Goal: Transaction & Acquisition: Purchase product/service

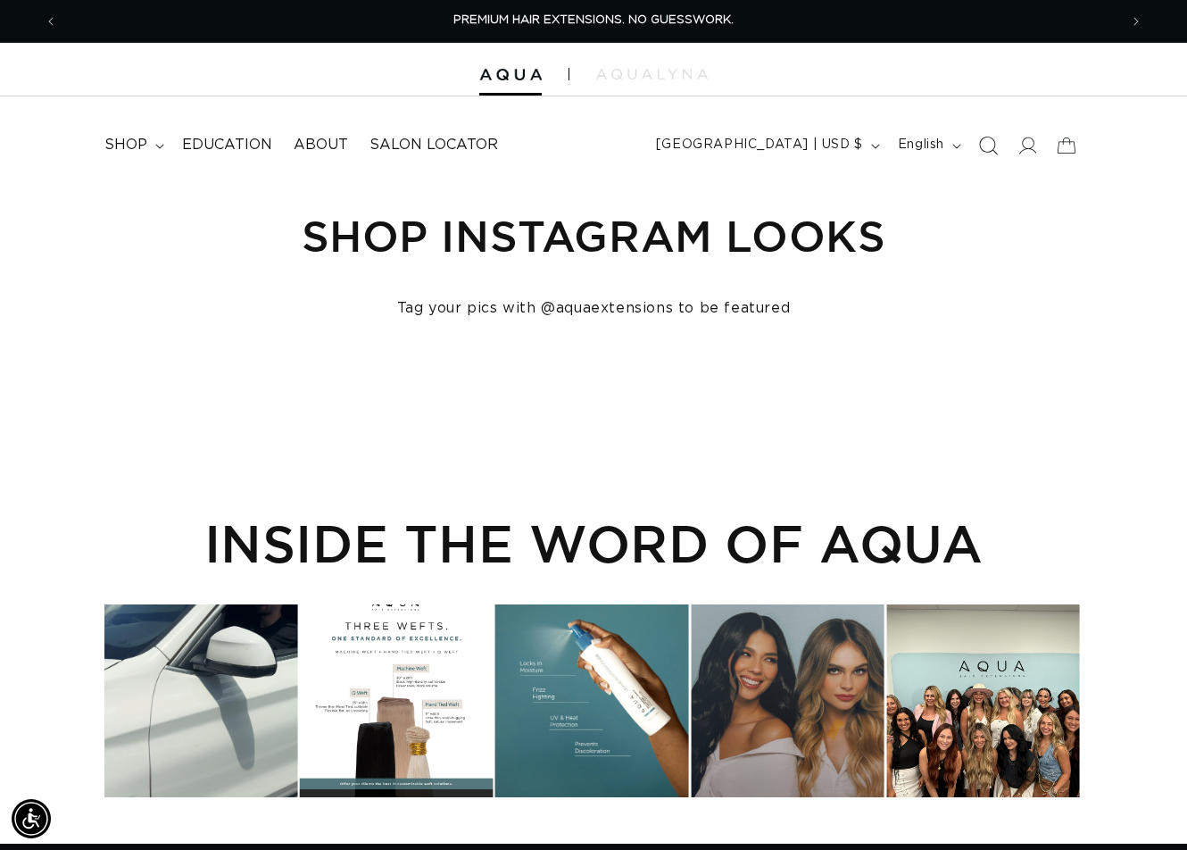
click at [986, 150] on icon "Search" at bounding box center [987, 145] width 19 height 19
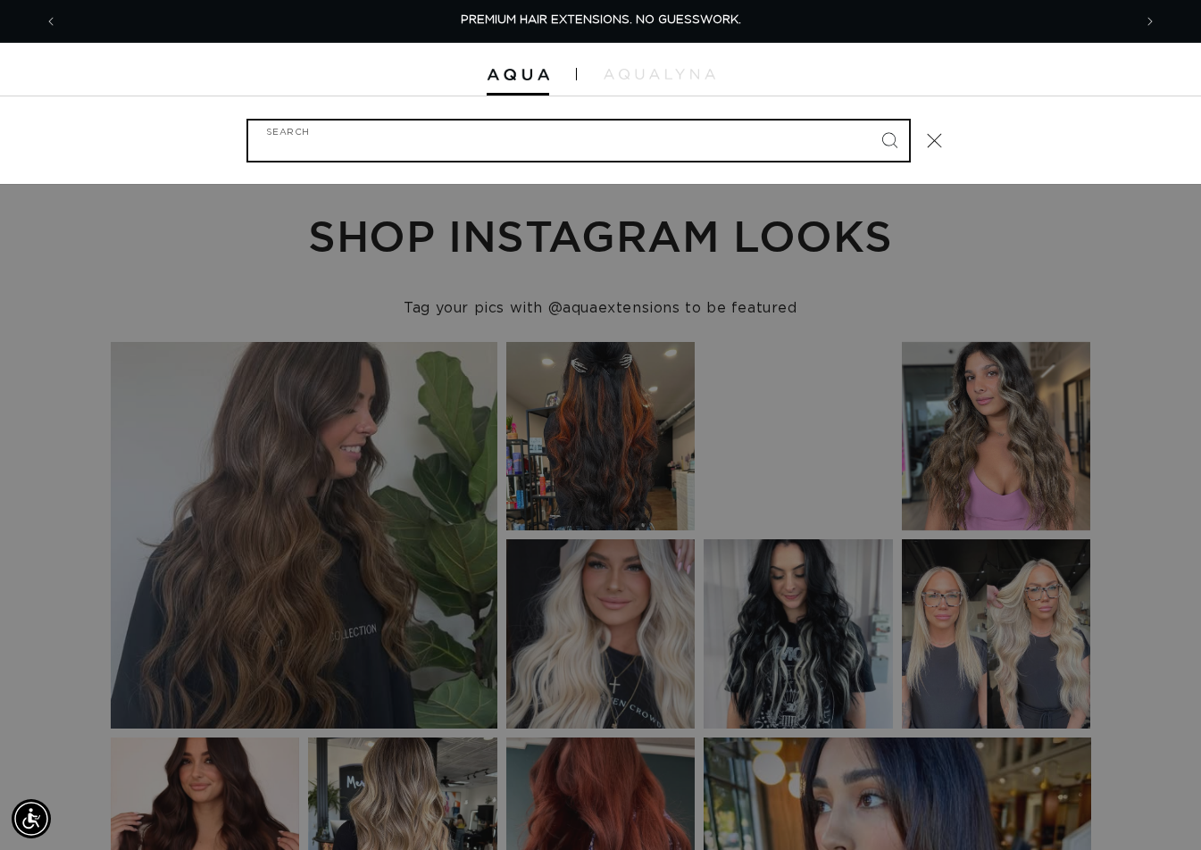
click at [417, 144] on input "Search" at bounding box center [578, 141] width 661 height 40
paste input "22" FUSION #1B"
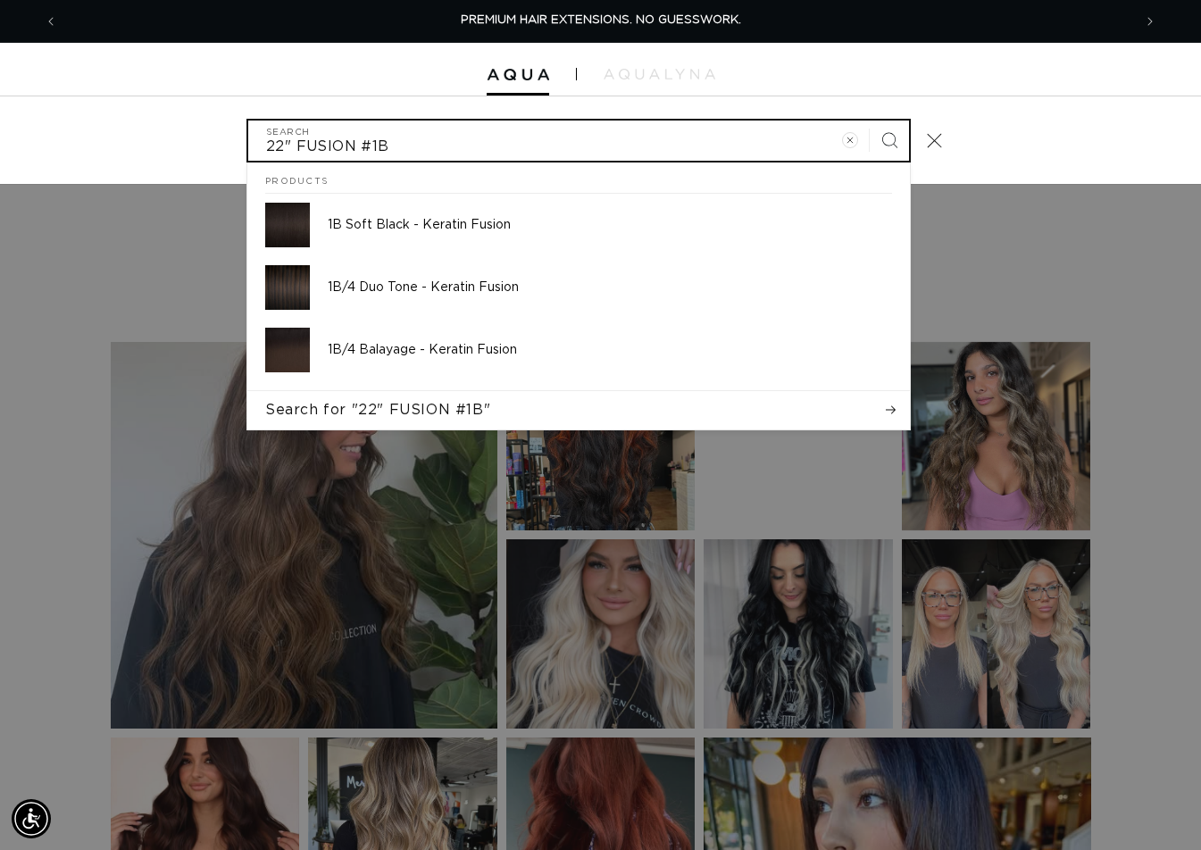
type input "22" FUSION #1B"
click at [869, 121] on button "Search" at bounding box center [888, 140] width 39 height 39
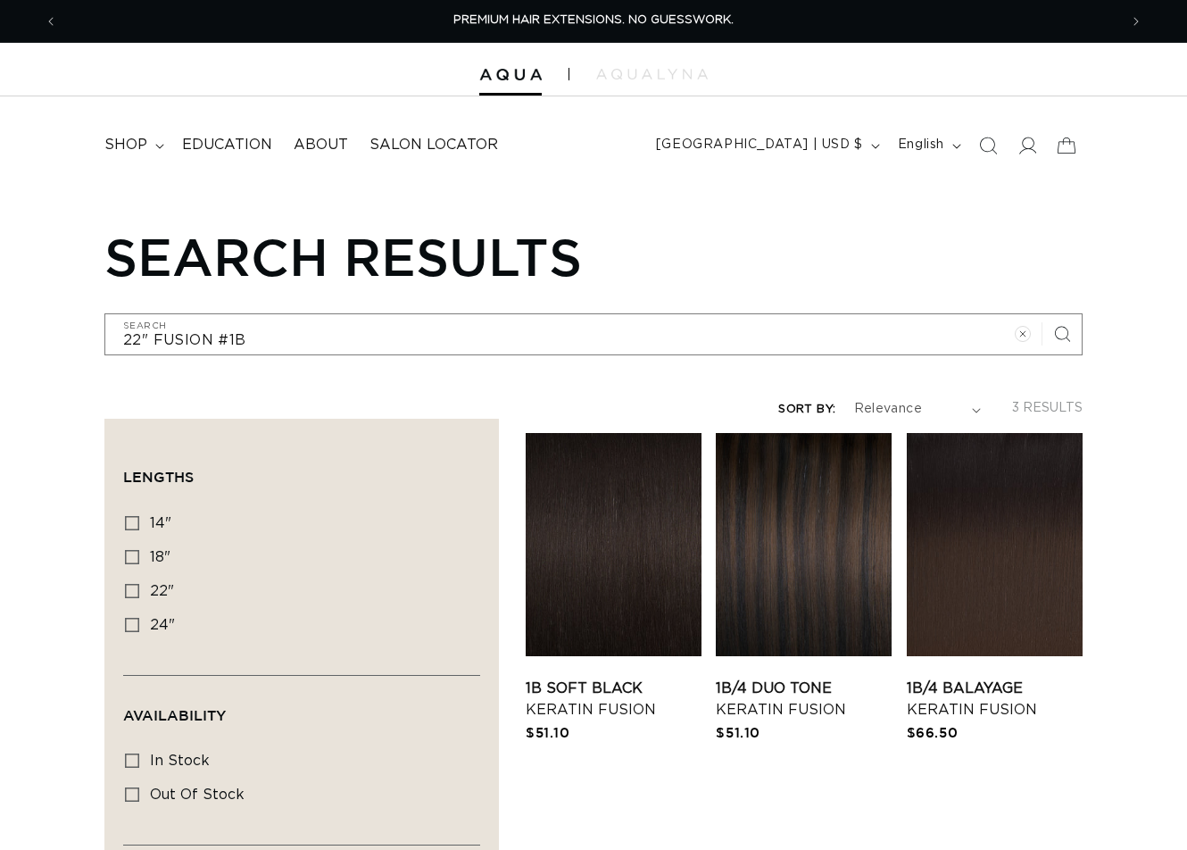
click at [626, 678] on link "1B Soft Black Keratin Fusion" at bounding box center [614, 699] width 176 height 43
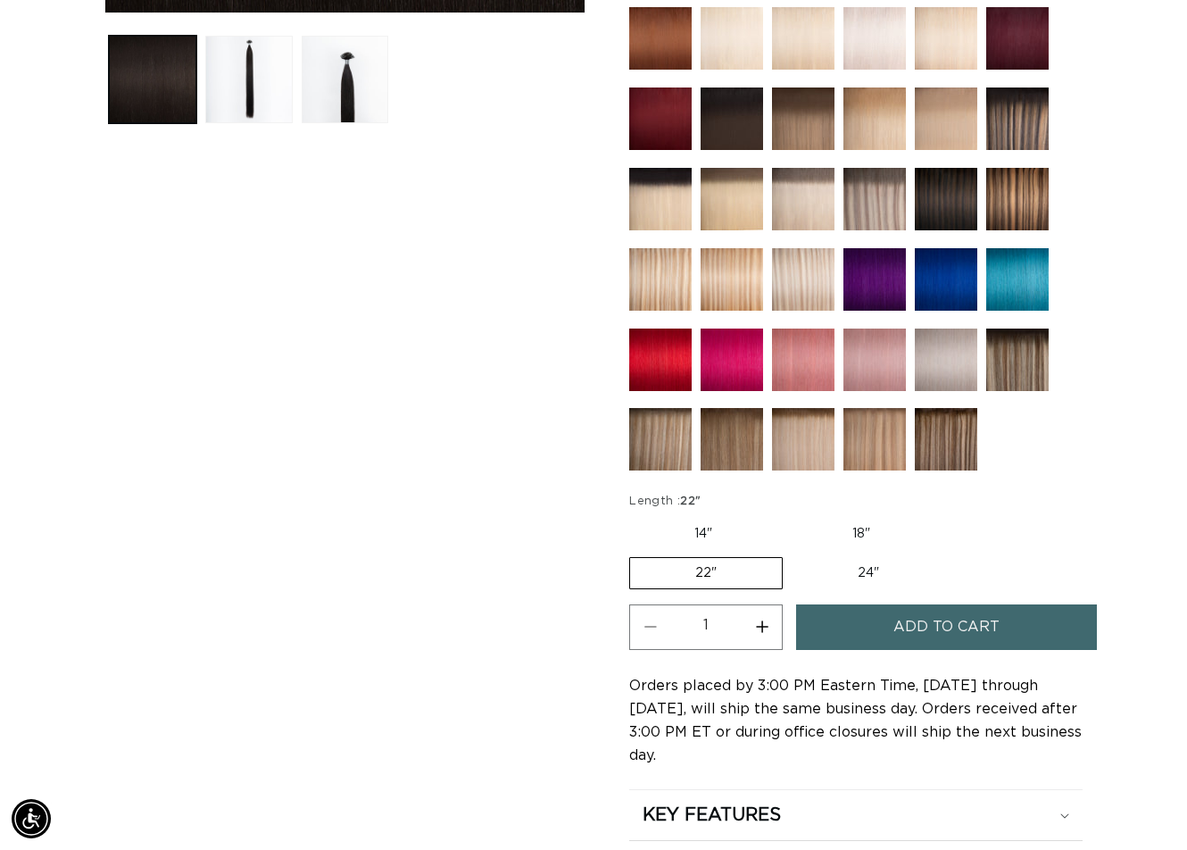
scroll to position [803, 0]
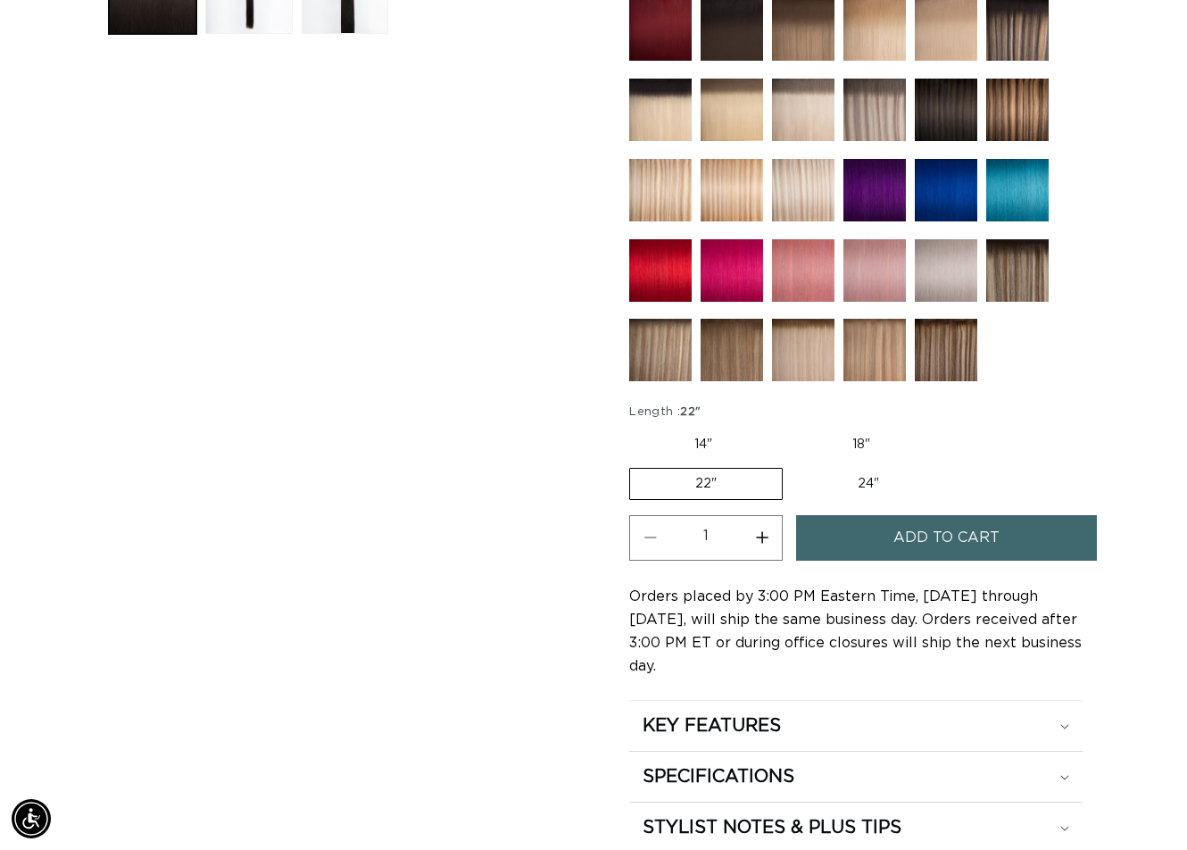
click at [933, 530] on span "Add to cart" at bounding box center [947, 538] width 106 height 46
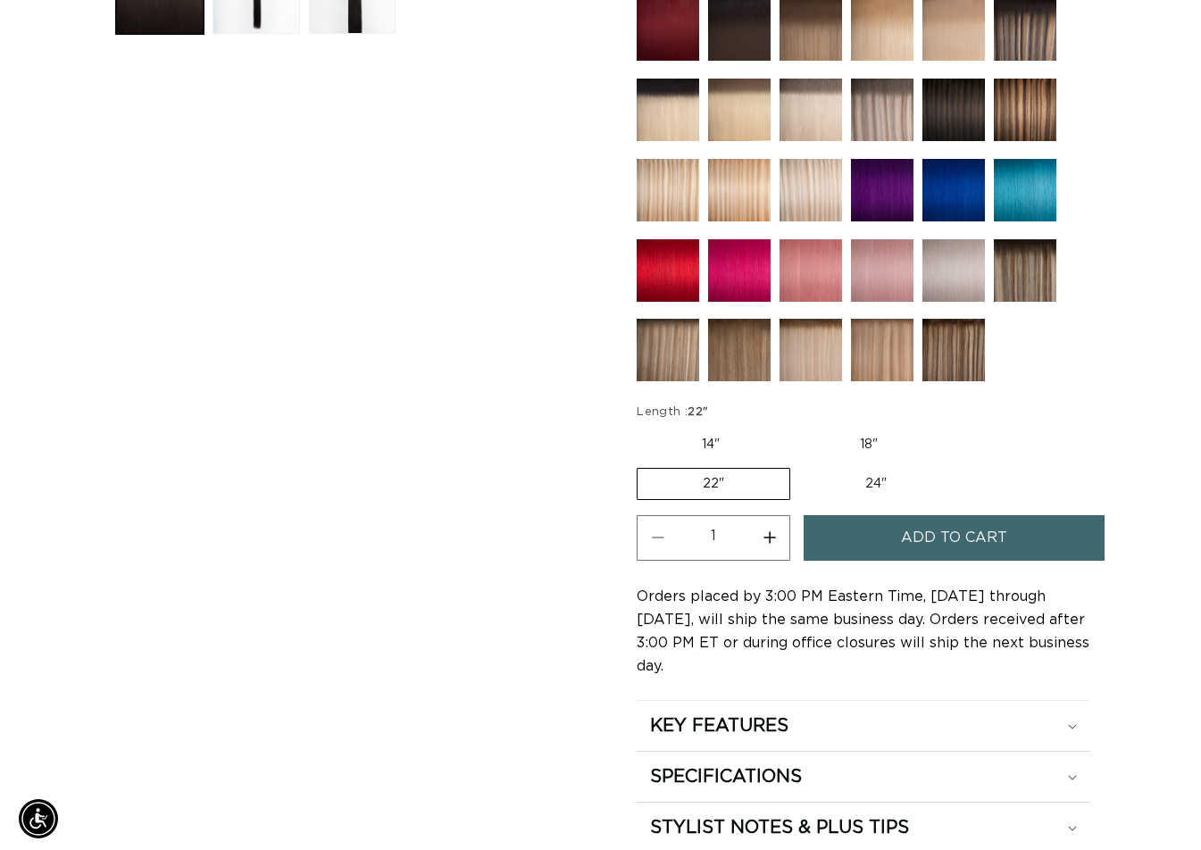
scroll to position [811, 0]
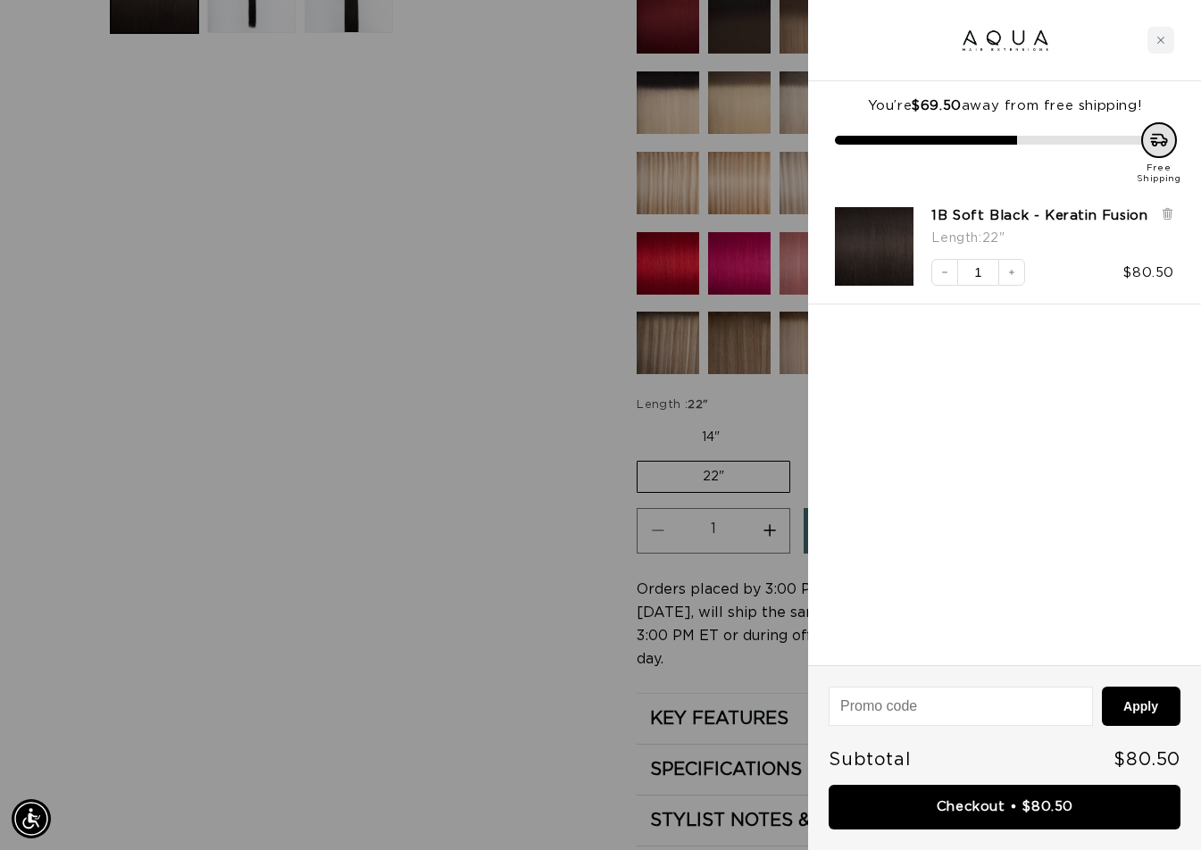
click at [532, 275] on div at bounding box center [600, 425] width 1201 height 850
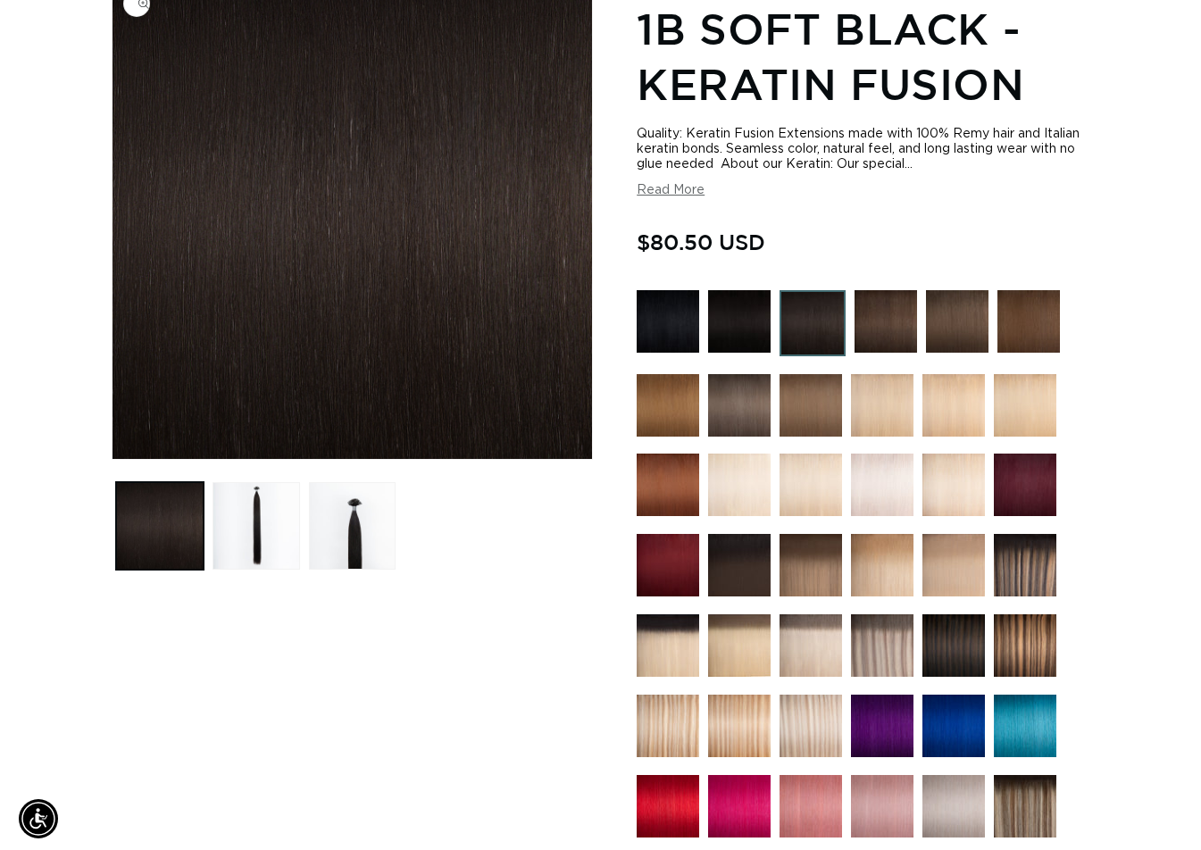
scroll to position [0, 0]
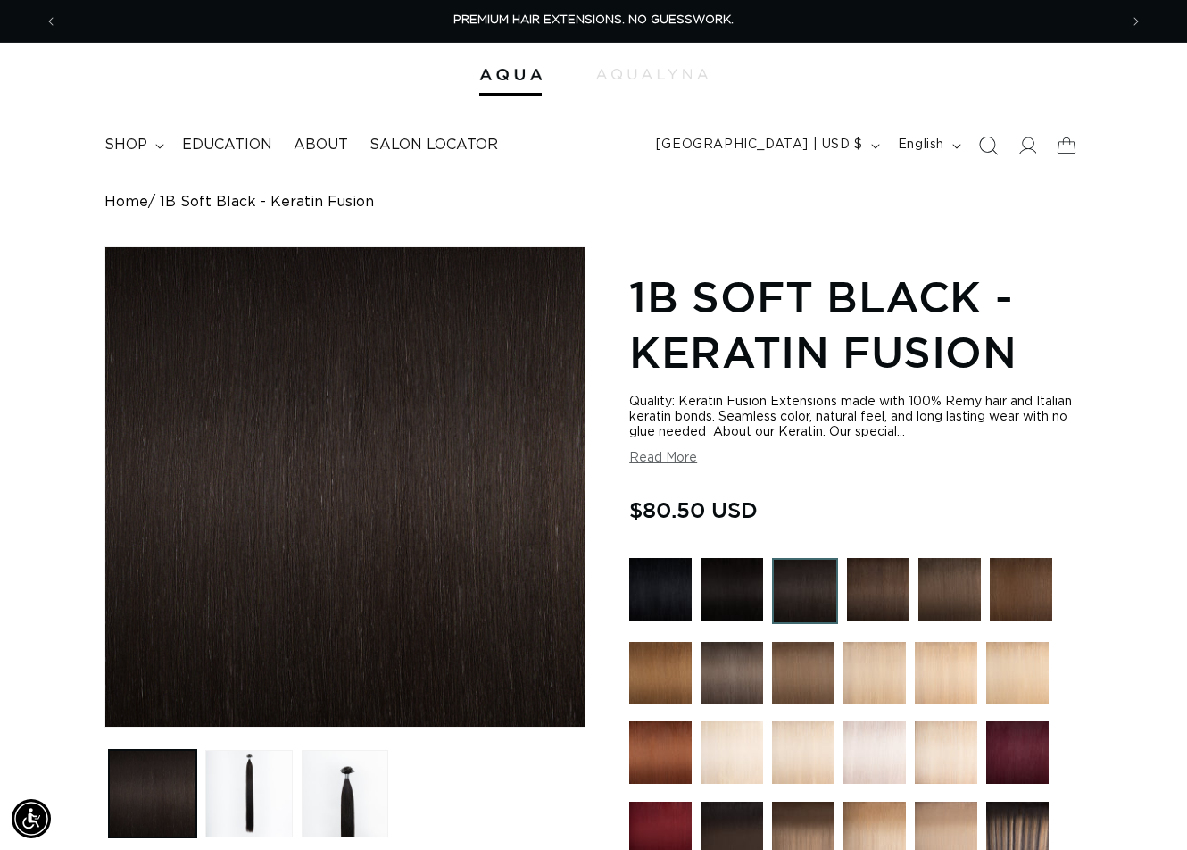
click at [981, 147] on icon "Search" at bounding box center [987, 145] width 19 height 19
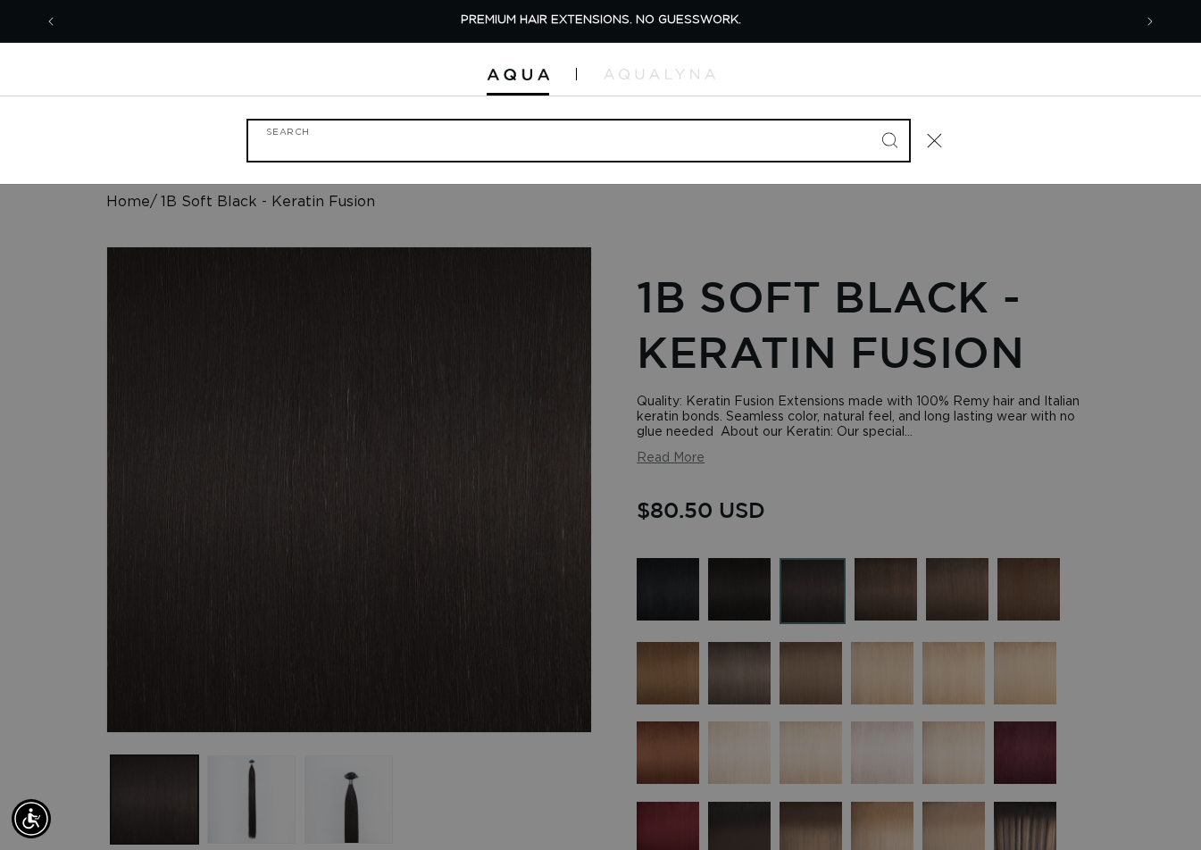
paste input "22" FUSION #4"
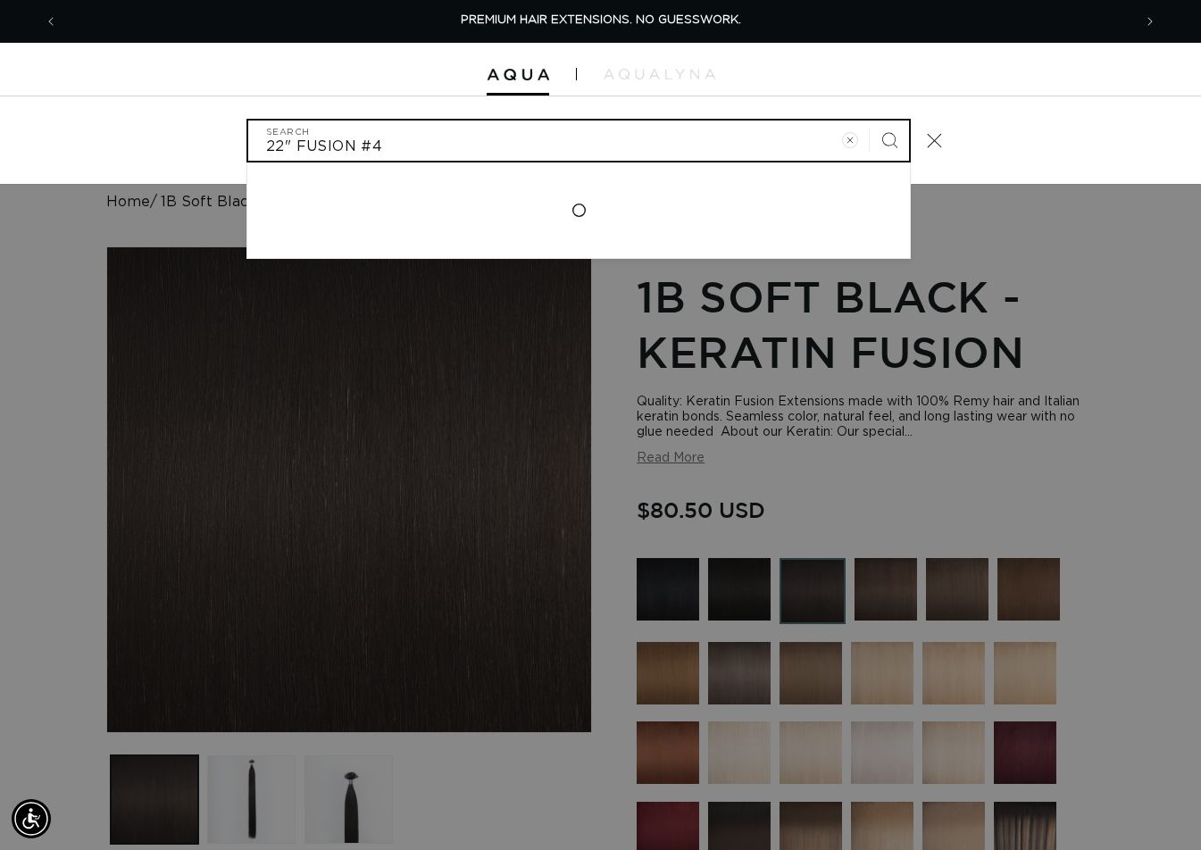
type input "22" FUSION #4"
click at [869, 121] on button "Search" at bounding box center [888, 140] width 39 height 39
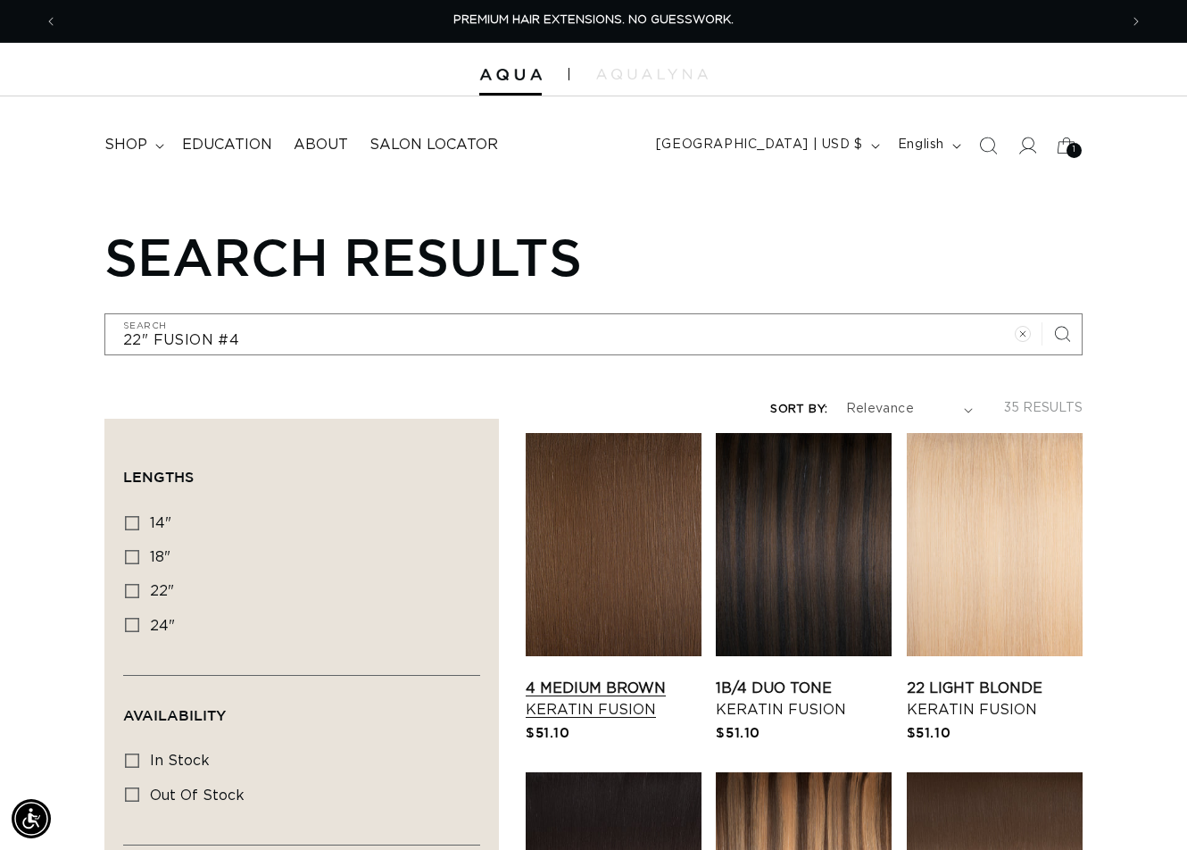
click at [591, 678] on link "4 Medium Brown Keratin Fusion" at bounding box center [614, 699] width 176 height 43
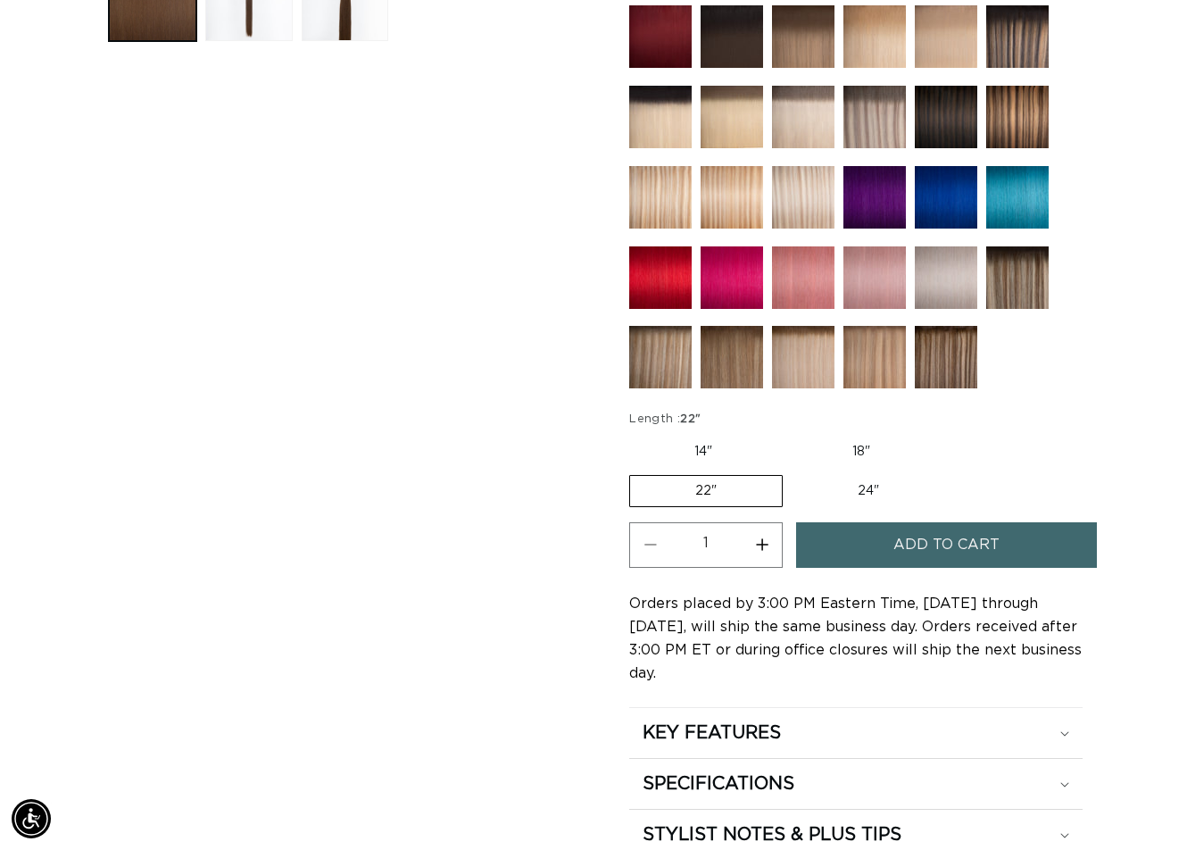
click at [764, 547] on button "Increase quantity for 4 Medium Brown - Keratin Fusion" at bounding box center [762, 545] width 40 height 46
type input "2"
click at [854, 550] on button "Add to cart" at bounding box center [946, 545] width 301 height 46
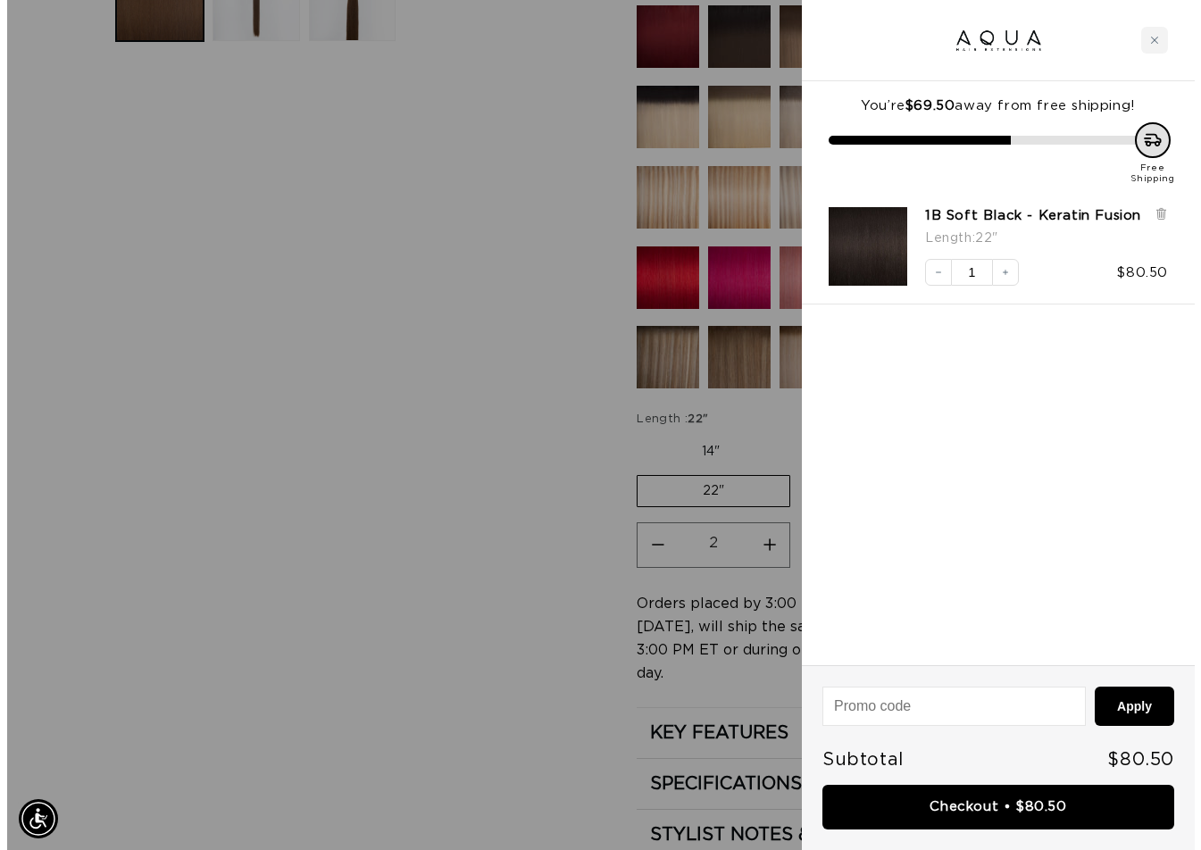
scroll to position [803, 0]
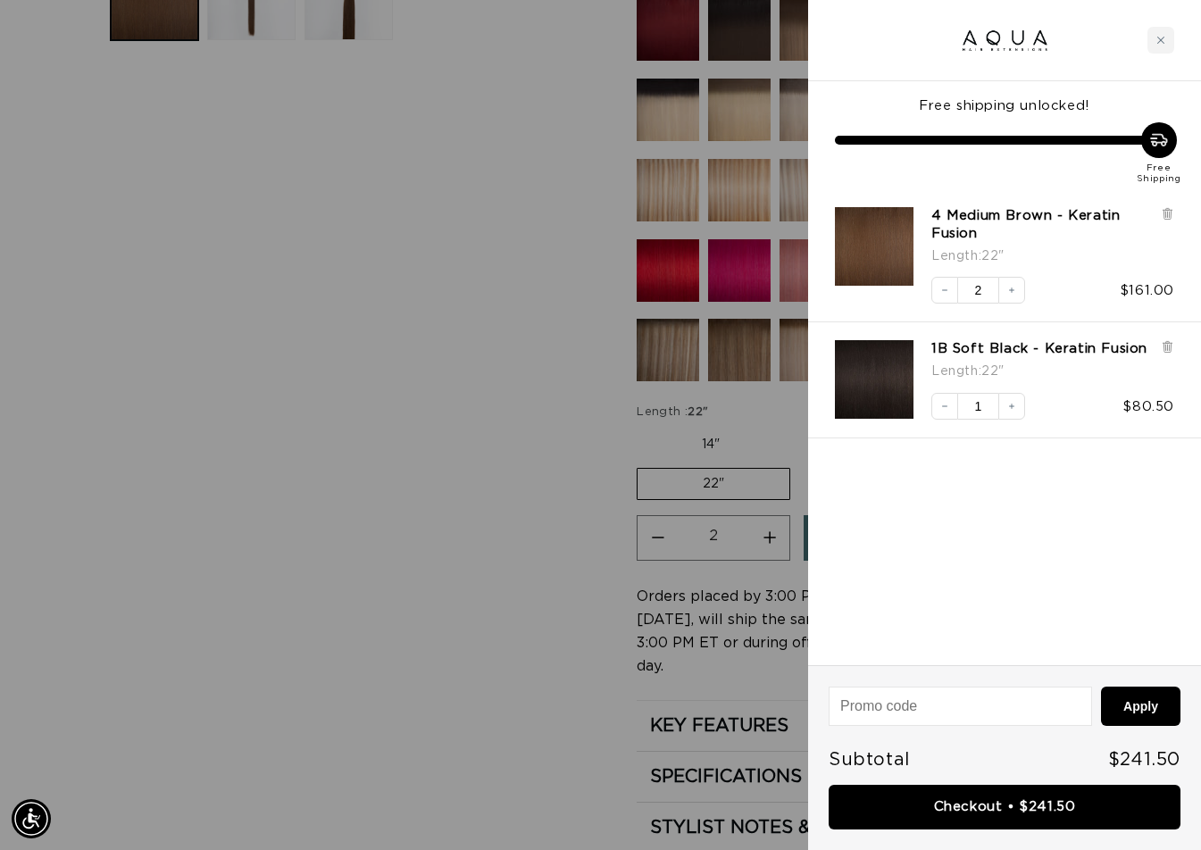
click at [556, 376] on div at bounding box center [600, 425] width 1201 height 850
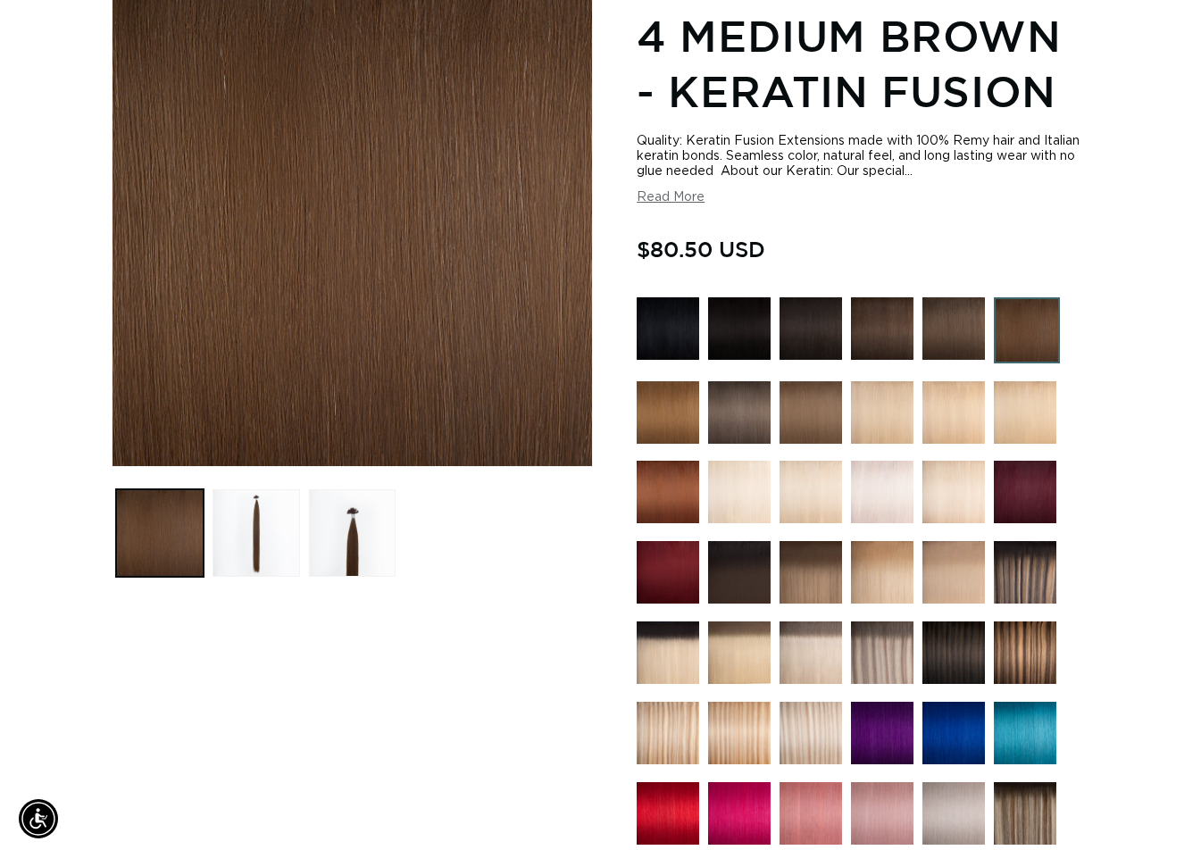
scroll to position [0, 0]
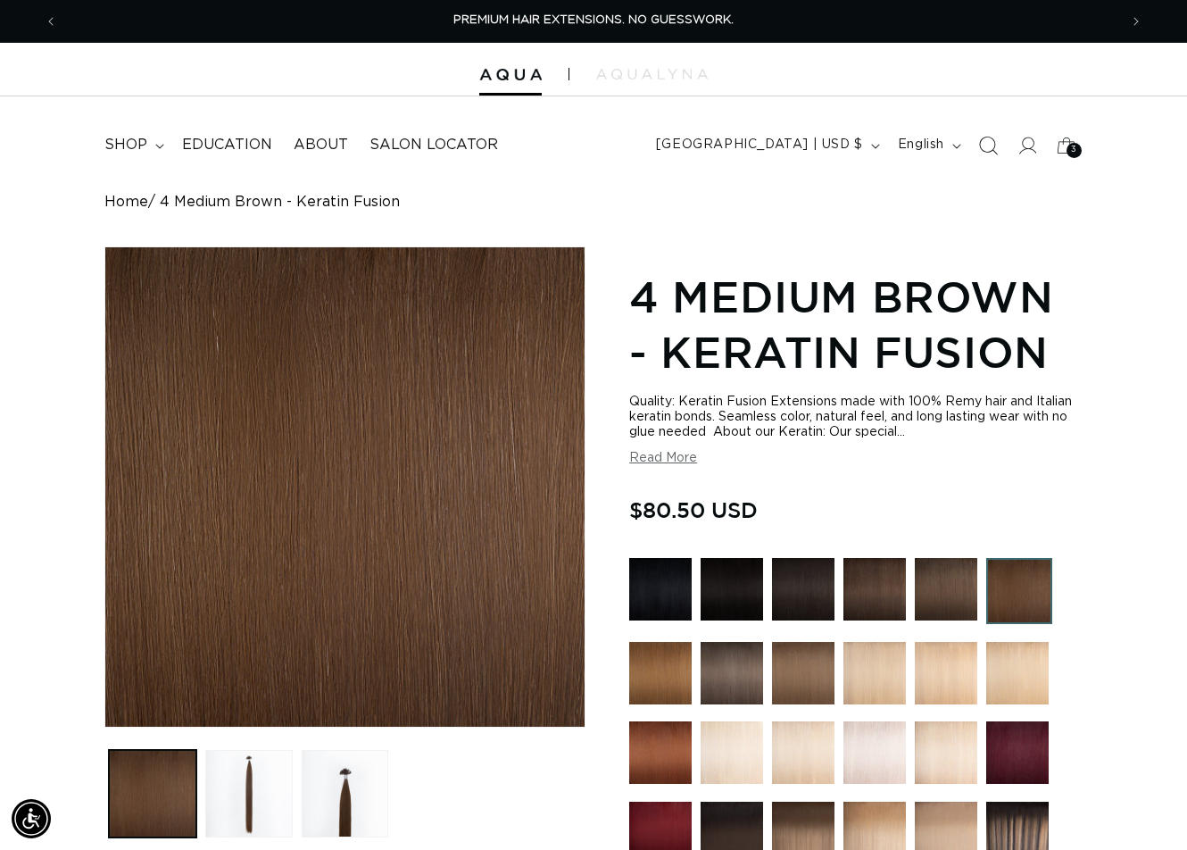
click at [987, 145] on icon "Search" at bounding box center [987, 145] width 19 height 19
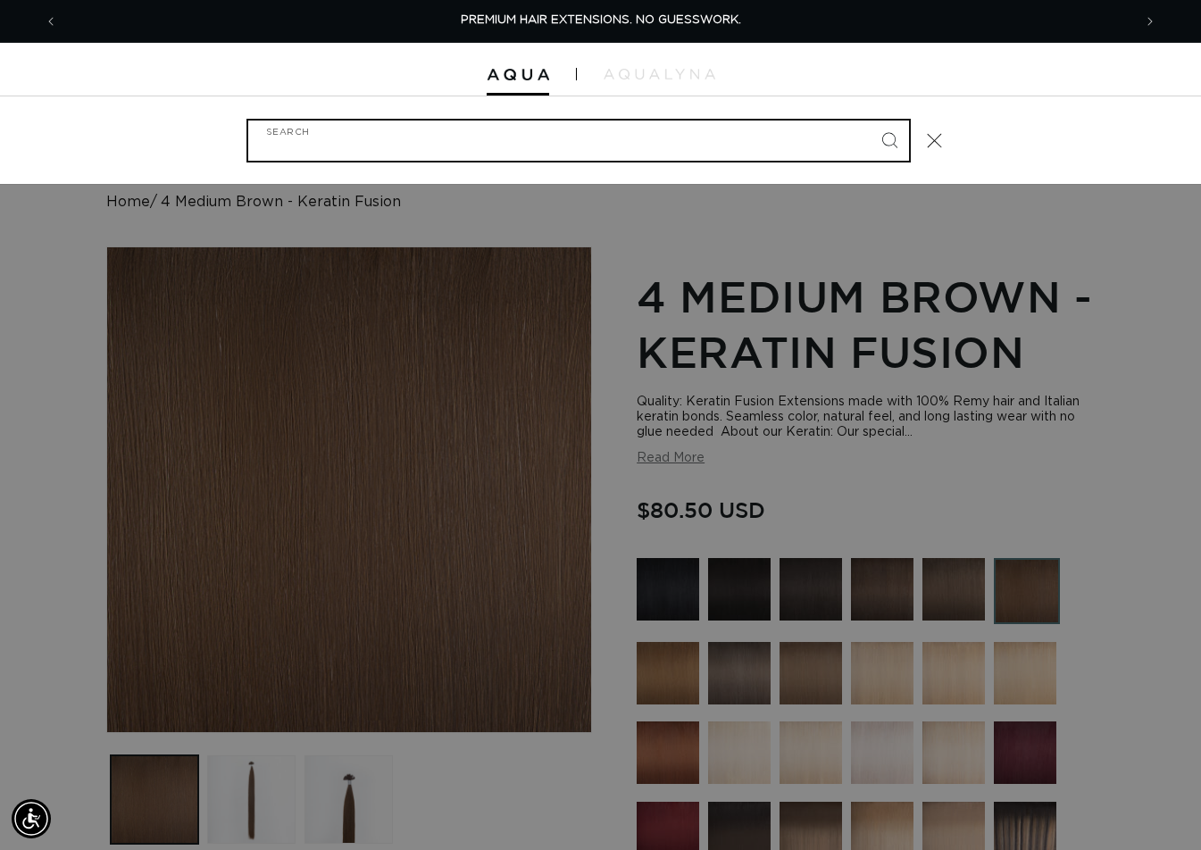
paste input "22" FUSION #6"
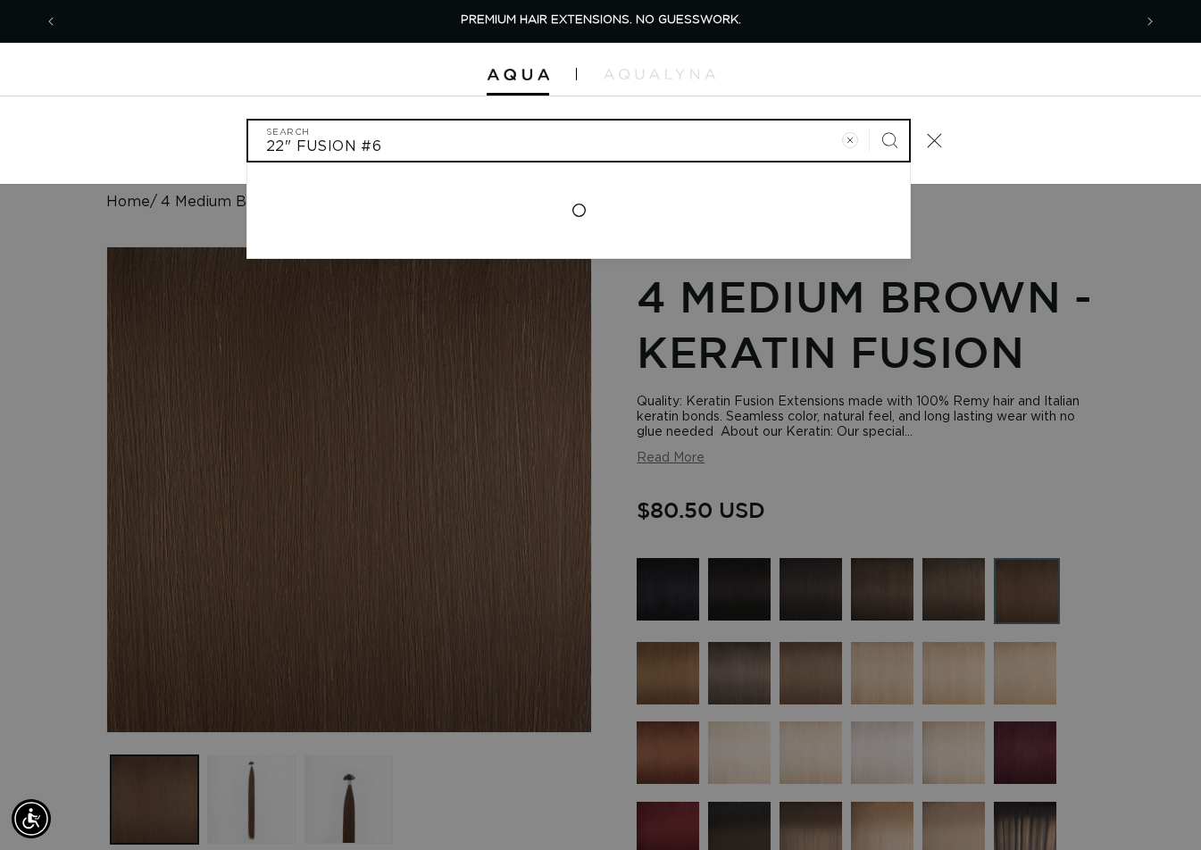
type input "22" FUSION #6"
click at [869, 121] on button "Search" at bounding box center [888, 140] width 39 height 39
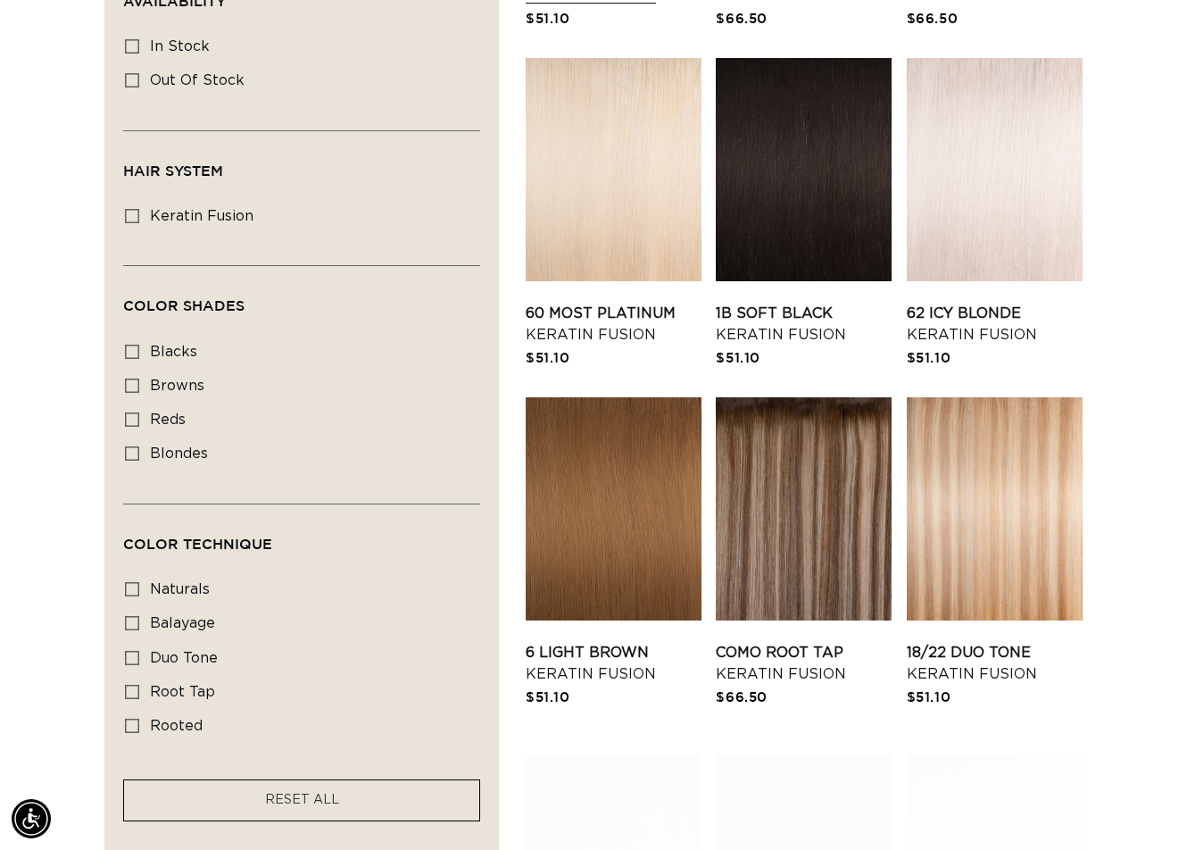
scroll to position [803, 0]
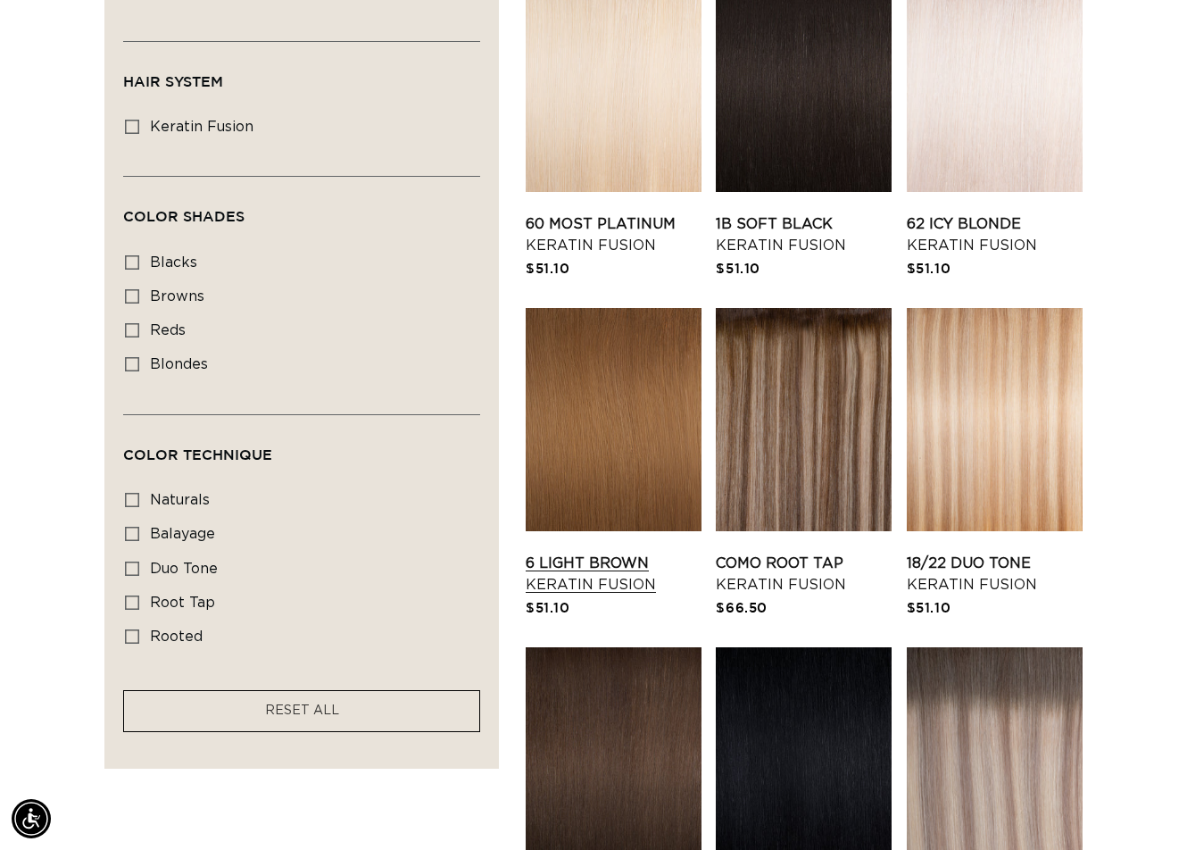
click at [644, 553] on link "6 Light Brown Keratin Fusion" at bounding box center [614, 574] width 176 height 43
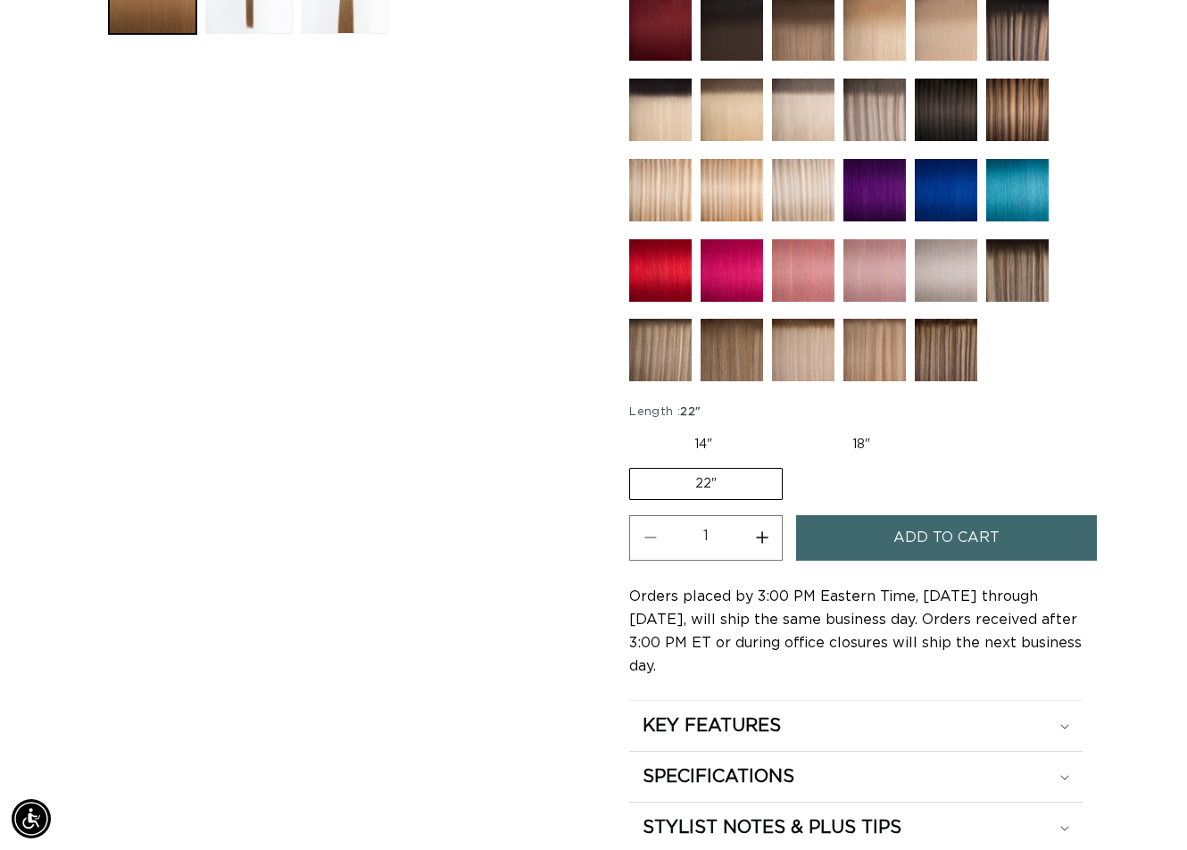
click at [920, 528] on span "Add to cart" at bounding box center [947, 538] width 106 height 46
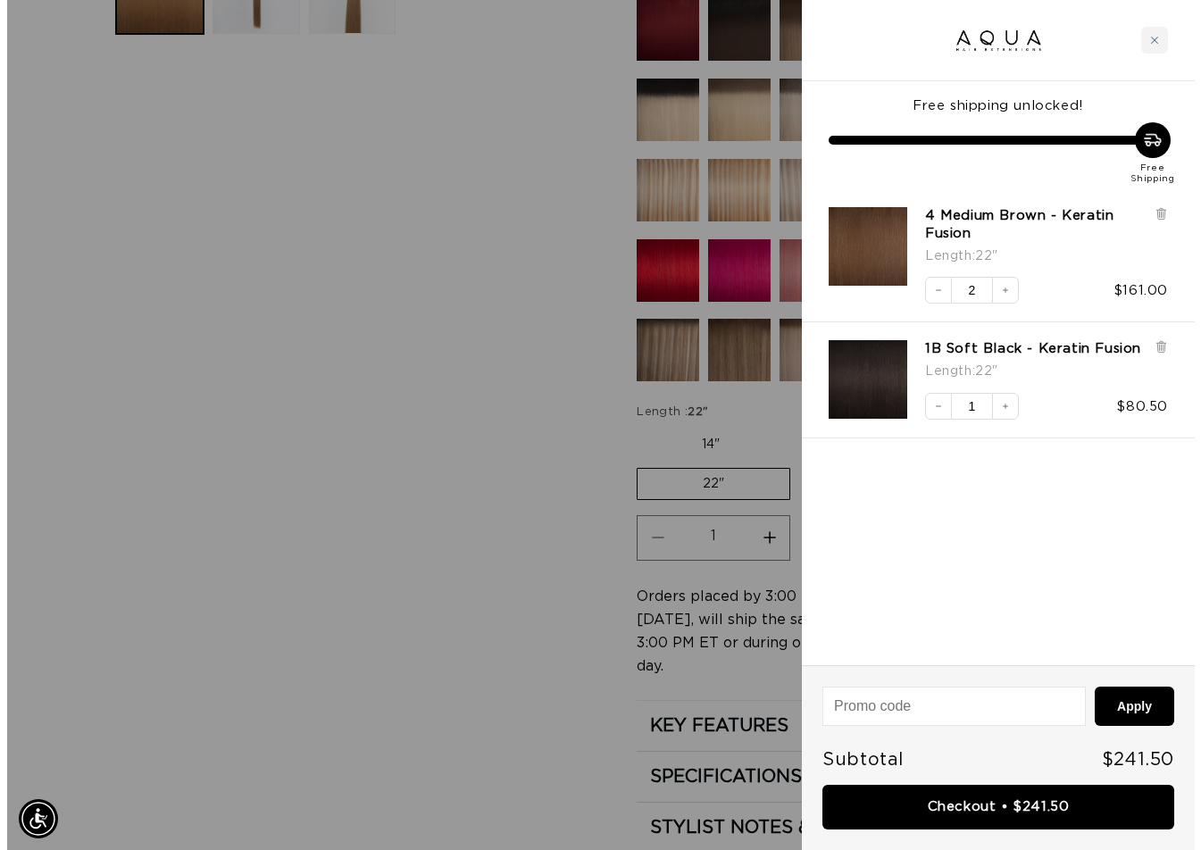
scroll to position [811, 0]
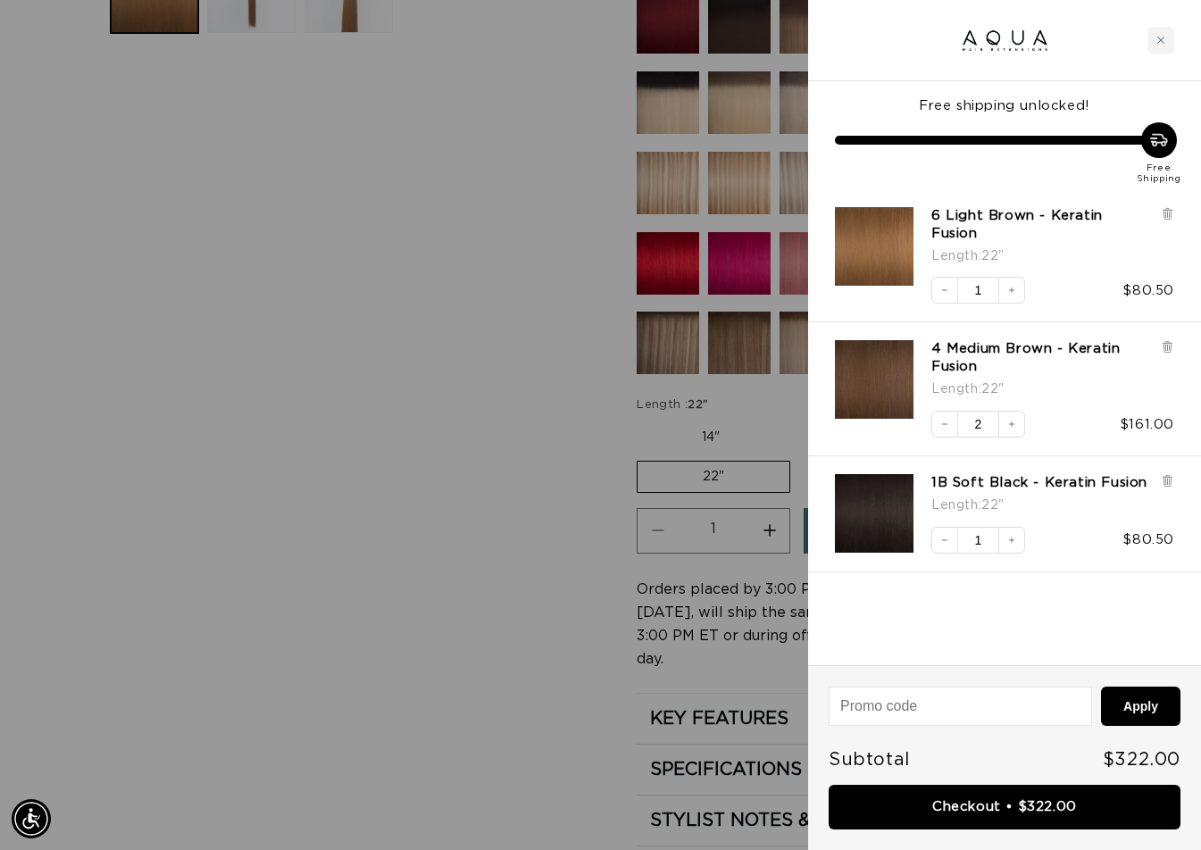
click at [592, 563] on div at bounding box center [600, 425] width 1201 height 850
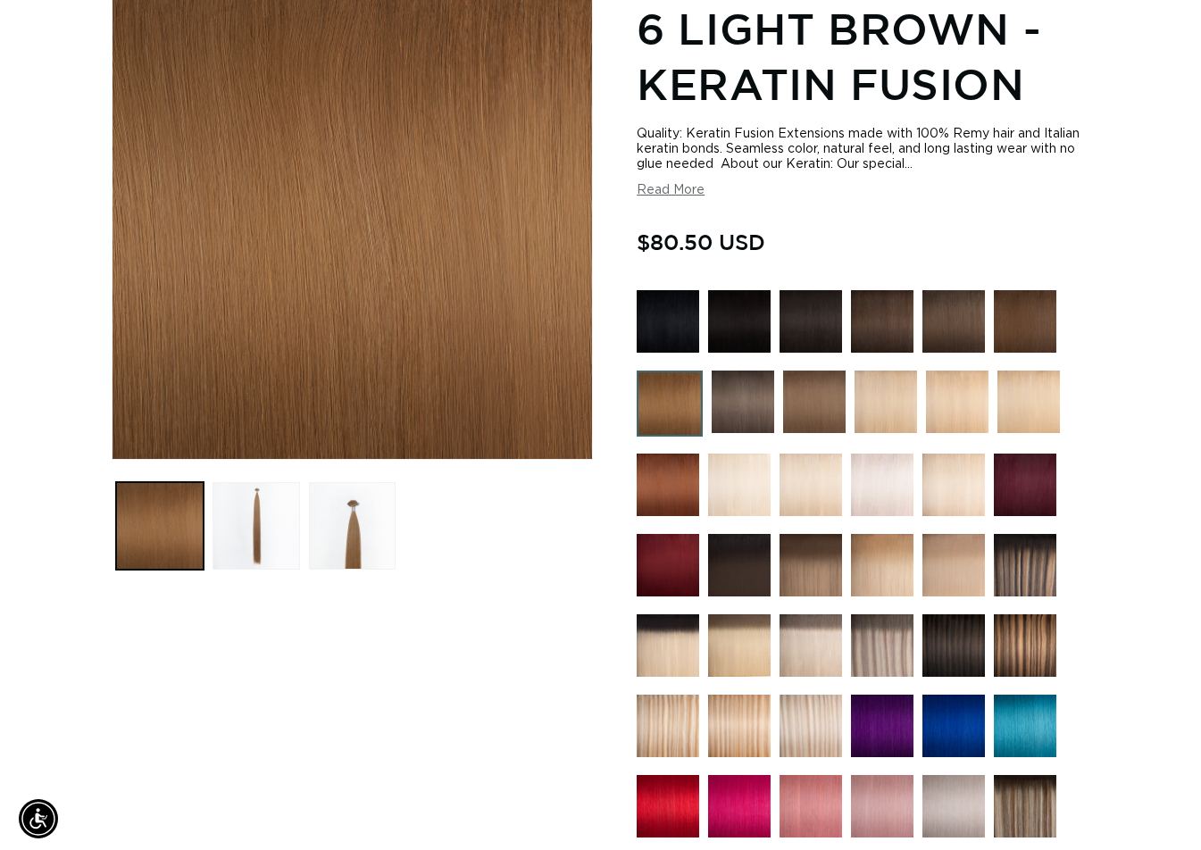
scroll to position [0, 0]
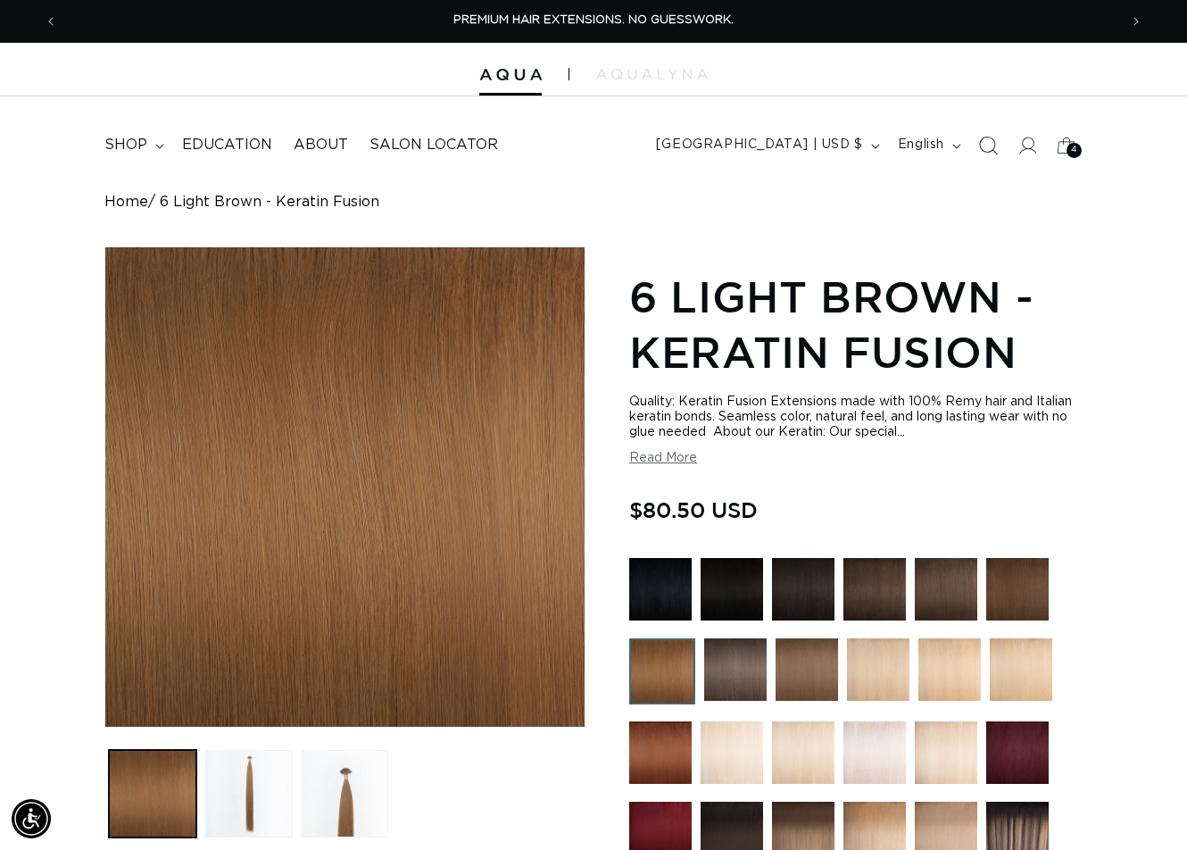
click at [983, 146] on icon "Search" at bounding box center [987, 145] width 19 height 19
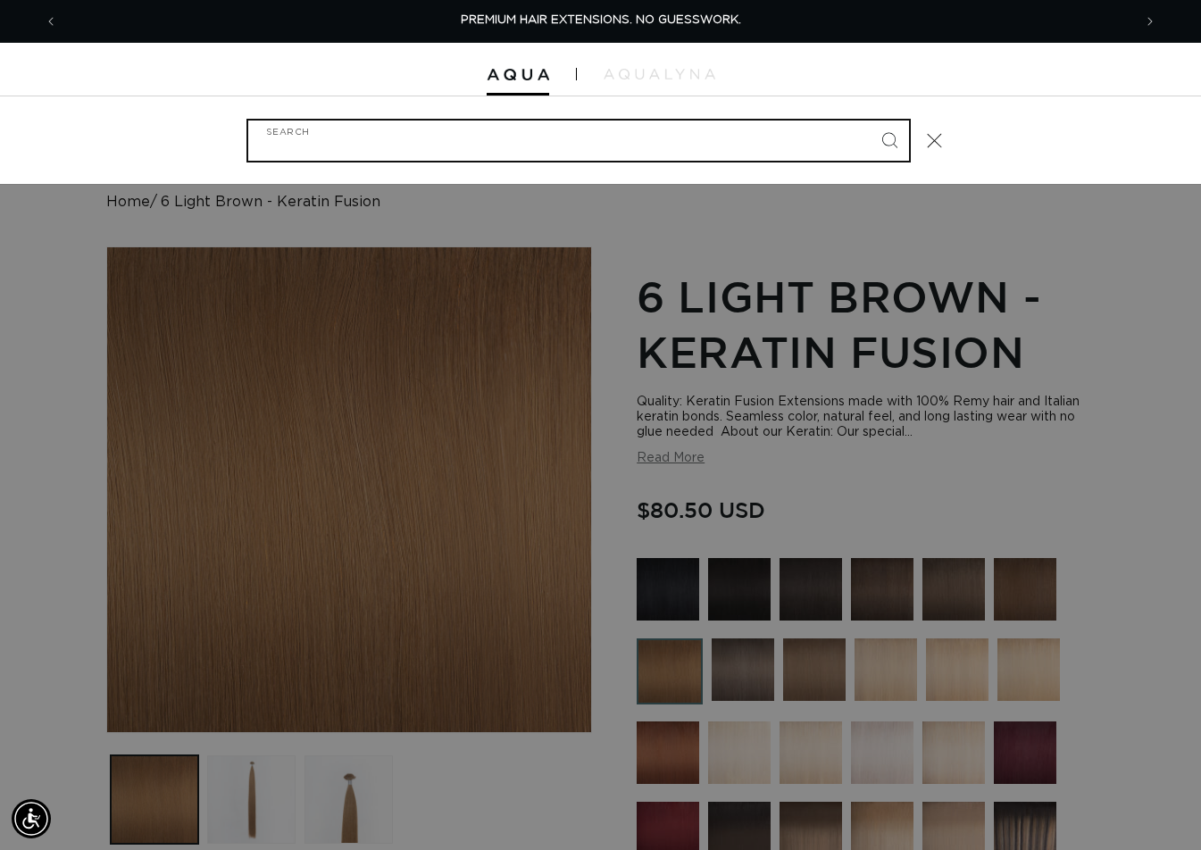
paste input "22" FUSION #8"
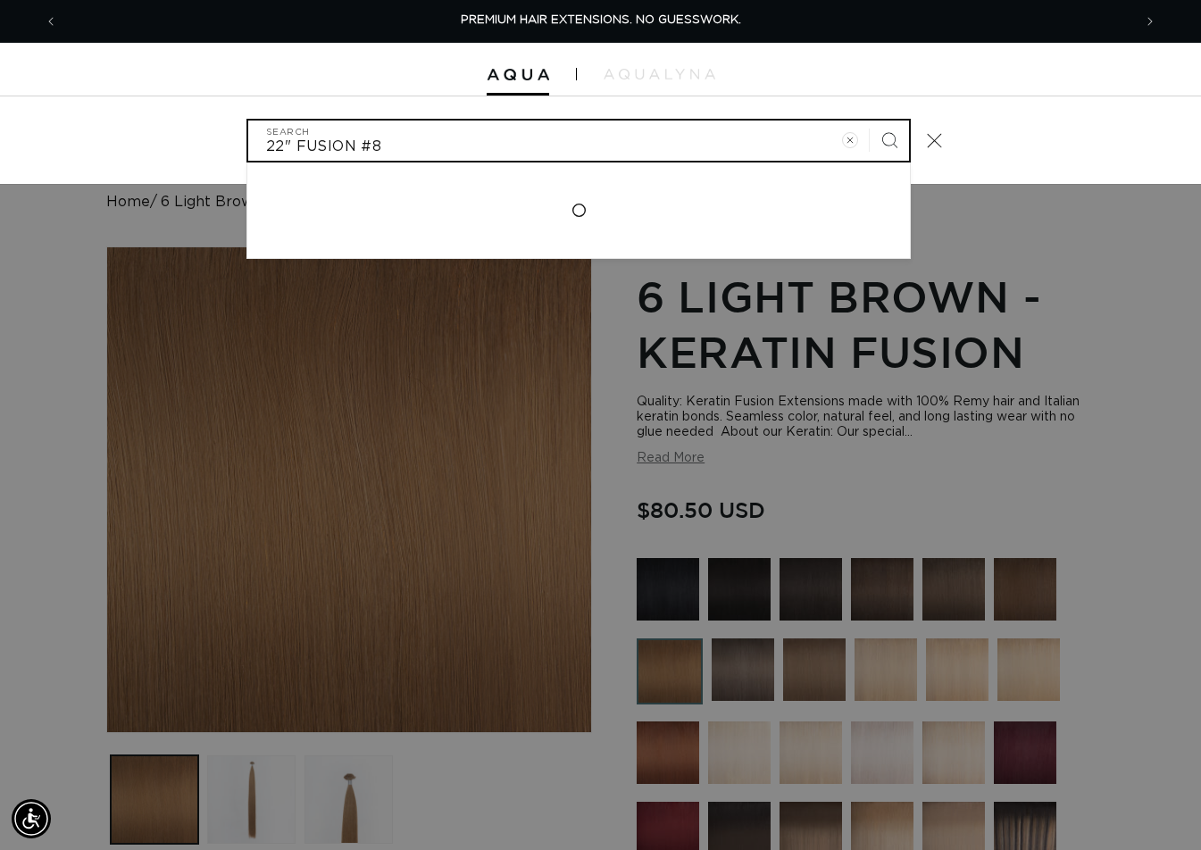
type input "22" FUSION #8"
click at [869, 121] on button "Search" at bounding box center [888, 140] width 39 height 39
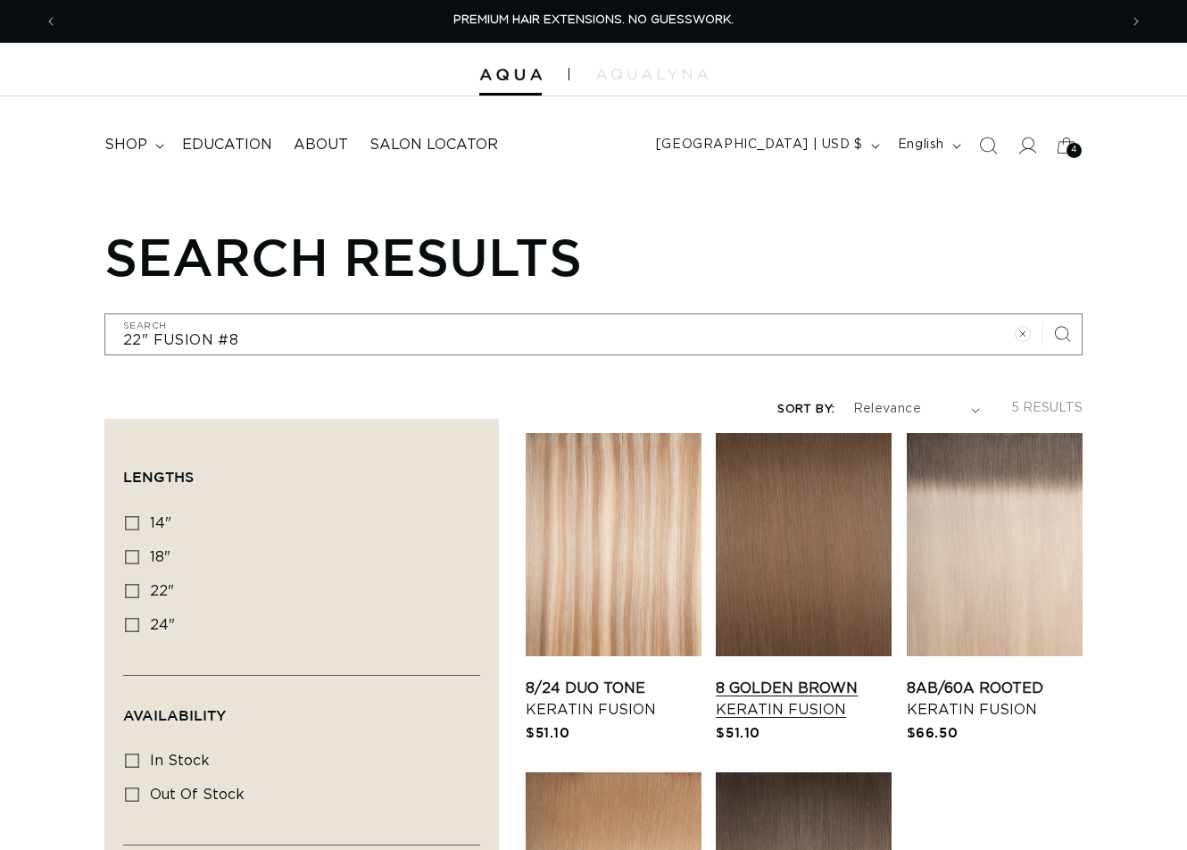
click at [789, 678] on link "8 Golden Brown Keratin Fusion" at bounding box center [804, 699] width 176 height 43
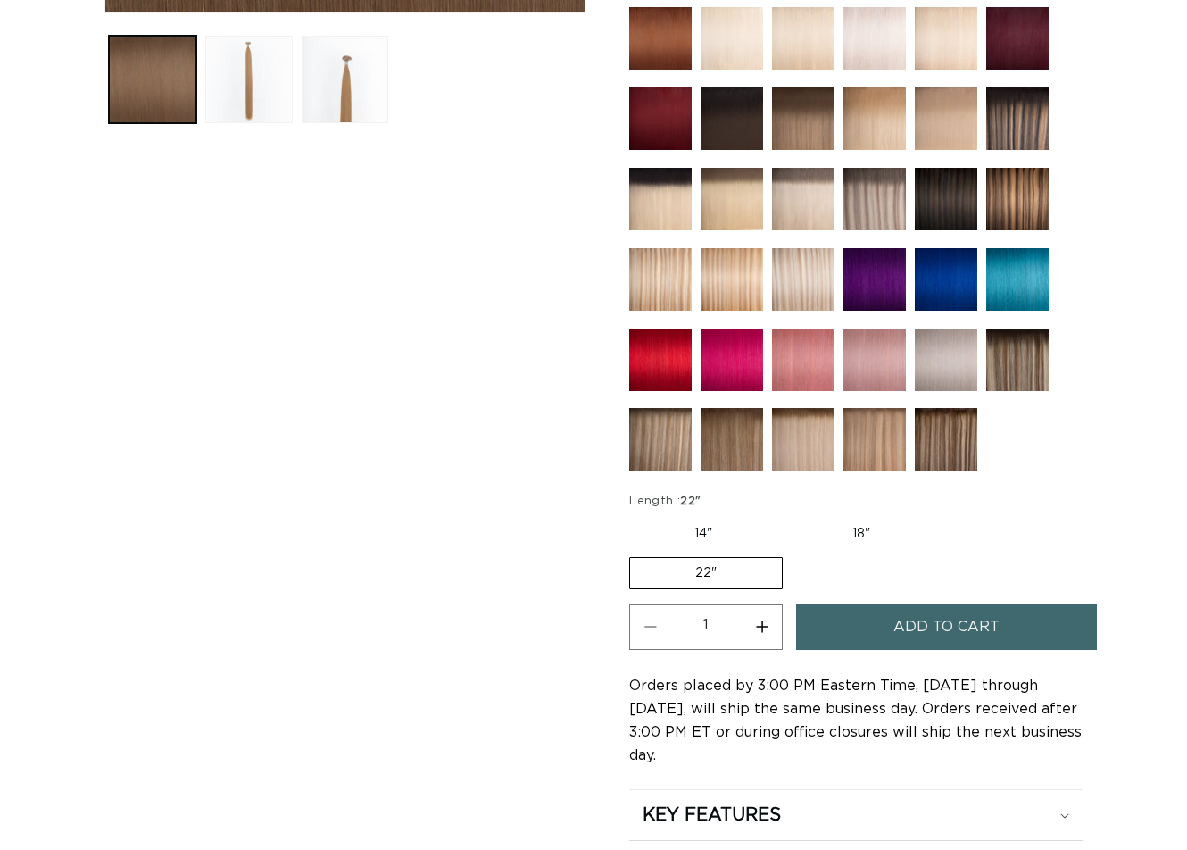
scroll to position [803, 0]
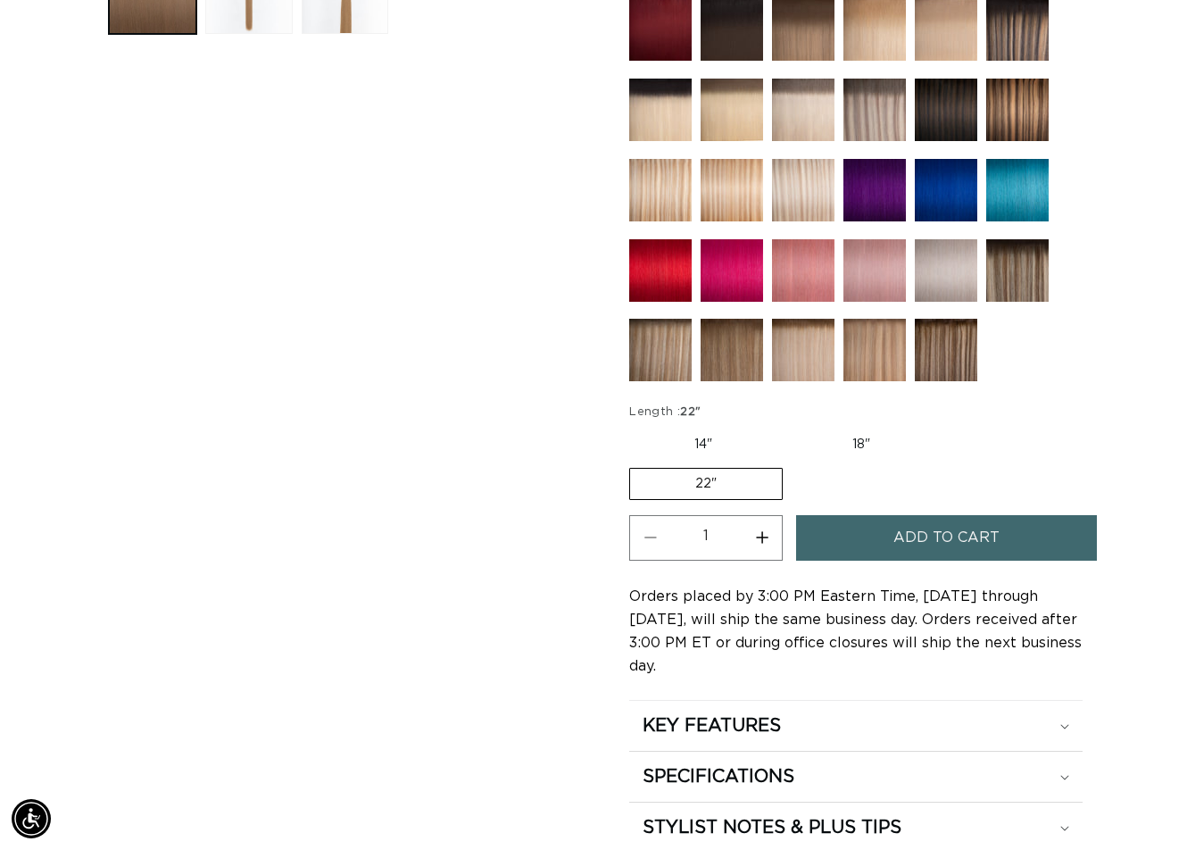
click at [762, 542] on button "Increase quantity for 8 Golden Brown - Keratin Fusion" at bounding box center [762, 538] width 40 height 46
type input "2"
click at [845, 544] on button "Add to cart" at bounding box center [946, 538] width 301 height 46
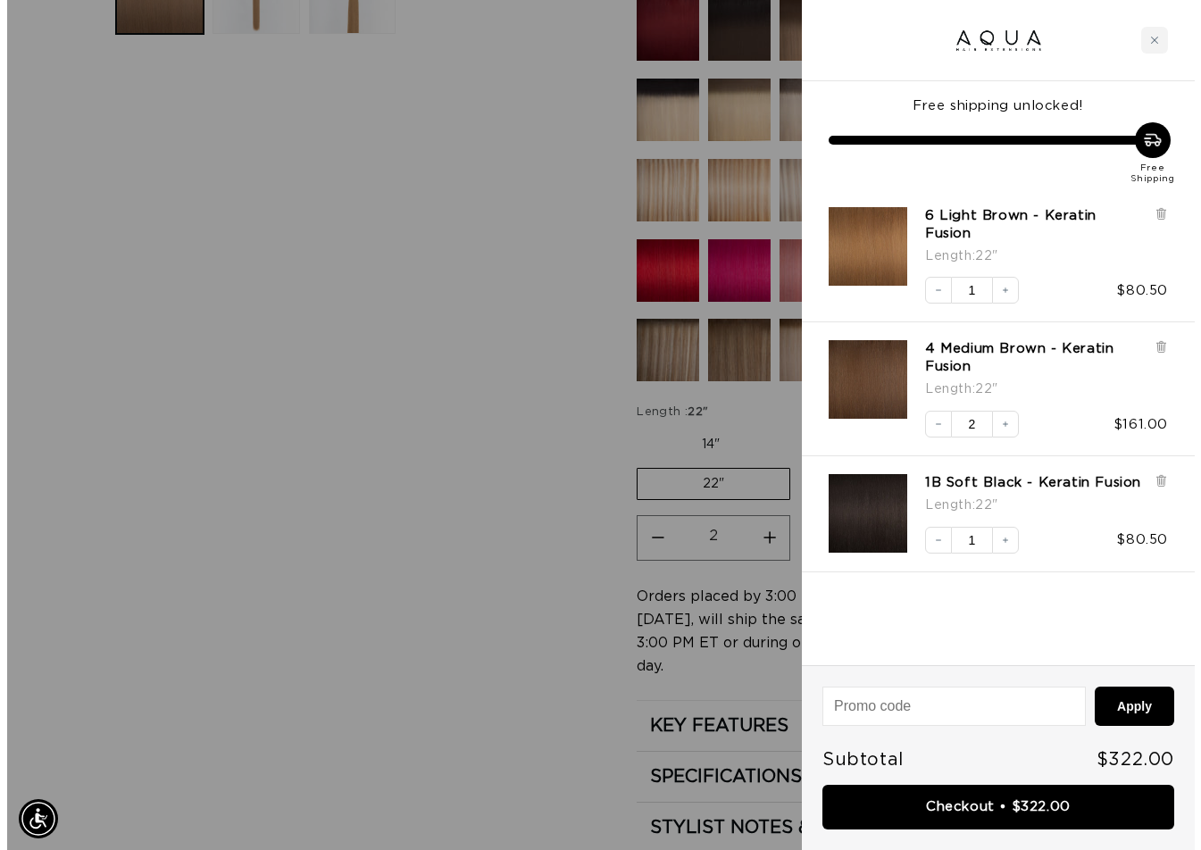
scroll to position [811, 0]
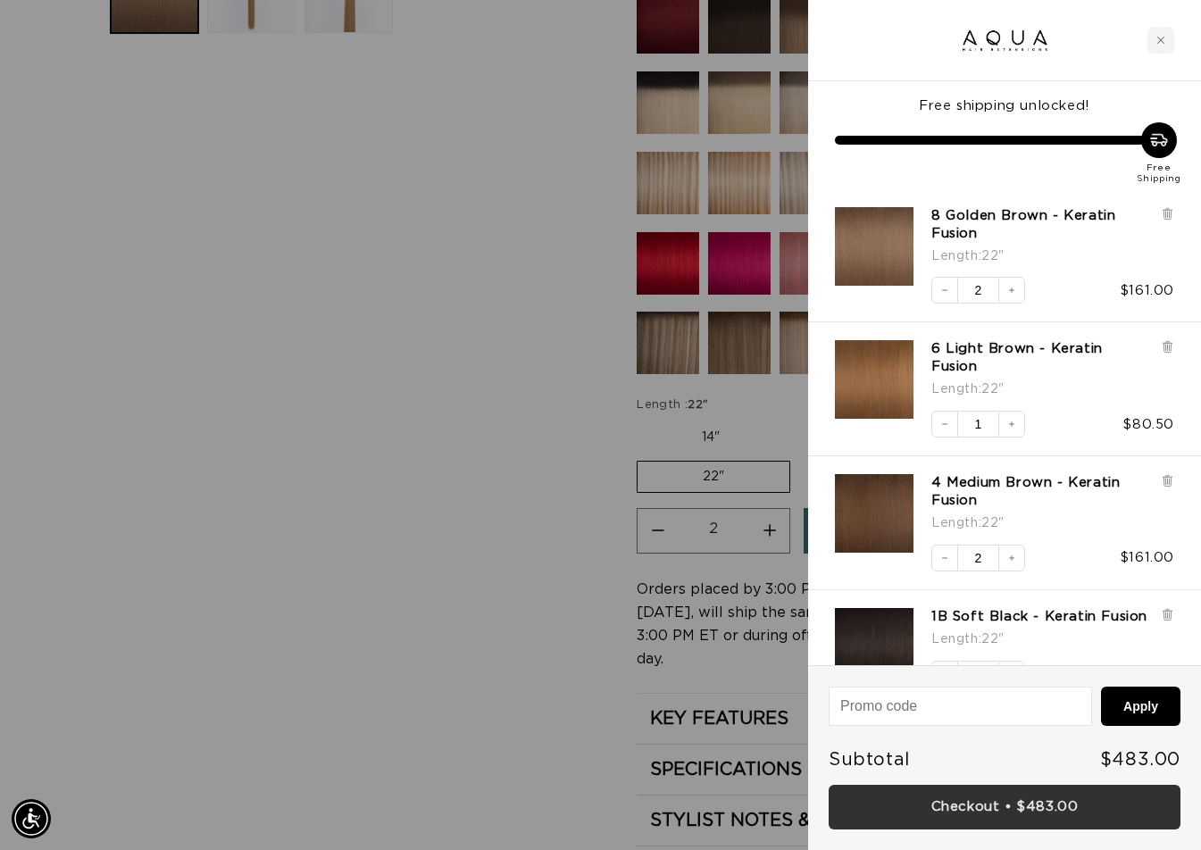
click at [1038, 807] on link "Checkout • $483.00" at bounding box center [1004, 808] width 352 height 46
